Goal: Task Accomplishment & Management: Complete application form

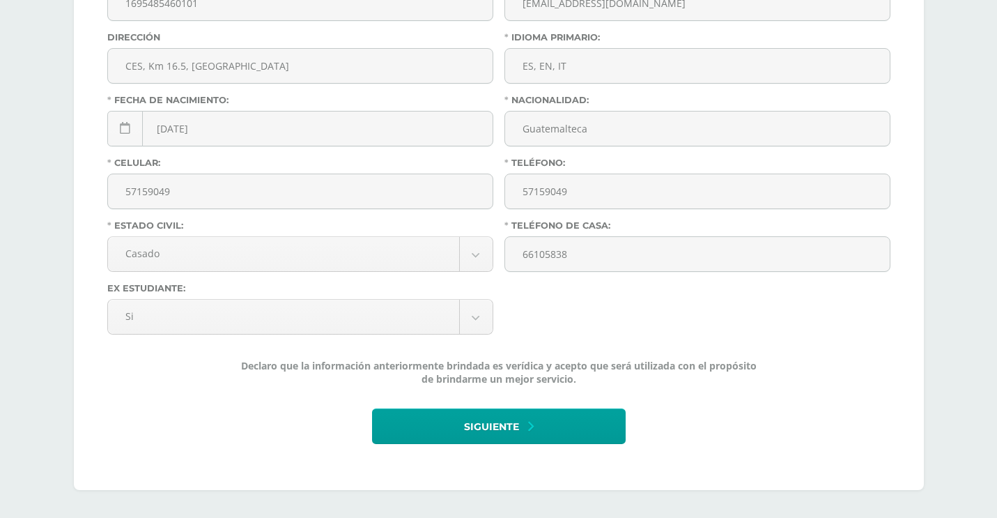
scroll to position [467, 0]
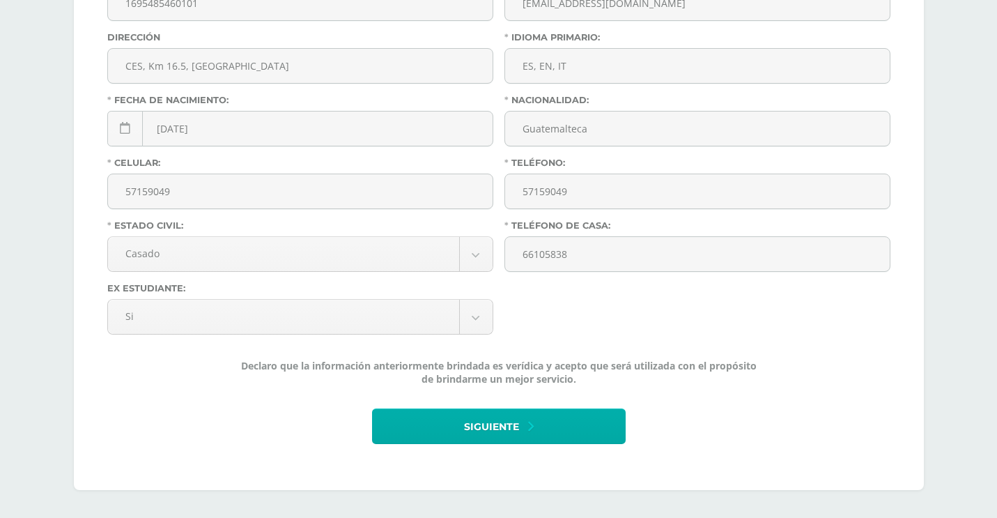
click at [476, 433] on span "Siguiente" at bounding box center [491, 427] width 55 height 34
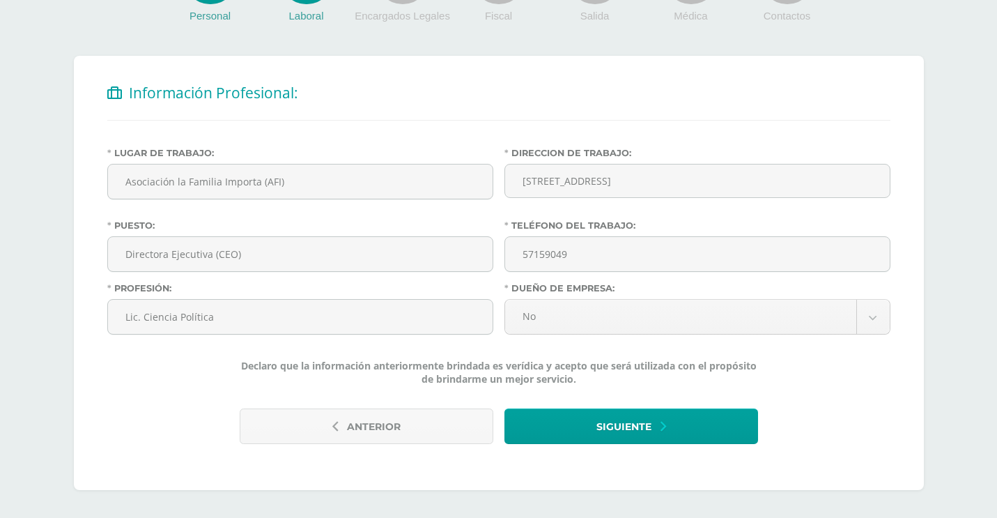
scroll to position [226, 0]
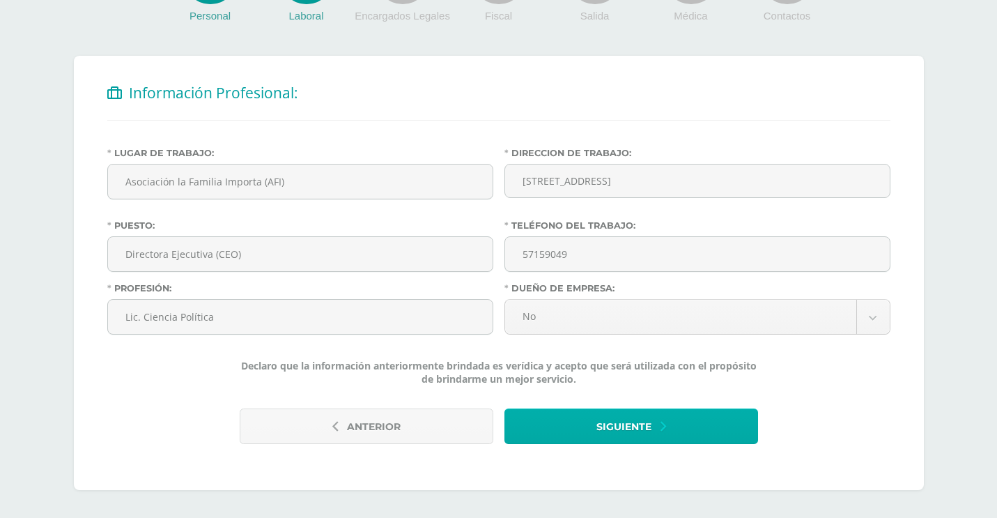
click at [597, 416] on span "Siguiente" at bounding box center [623, 427] width 55 height 34
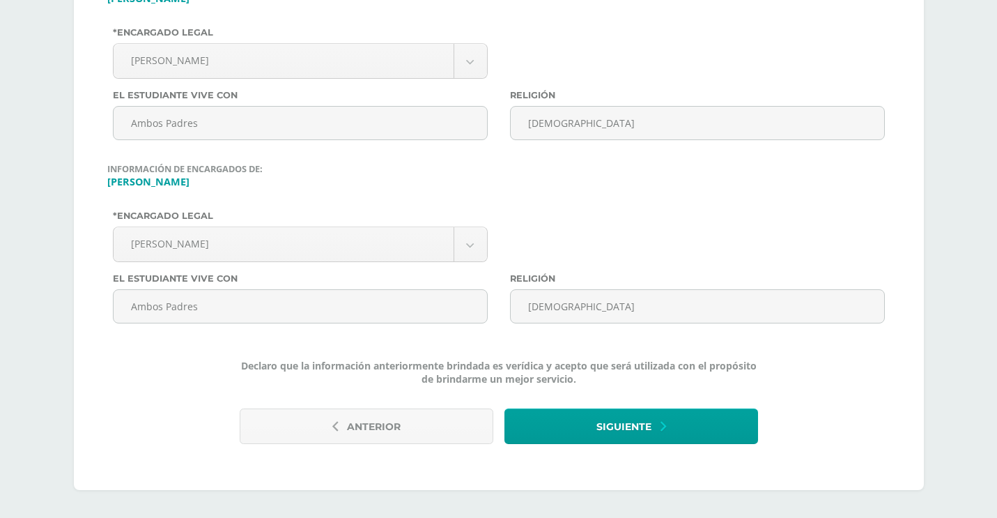
scroll to position [395, 0]
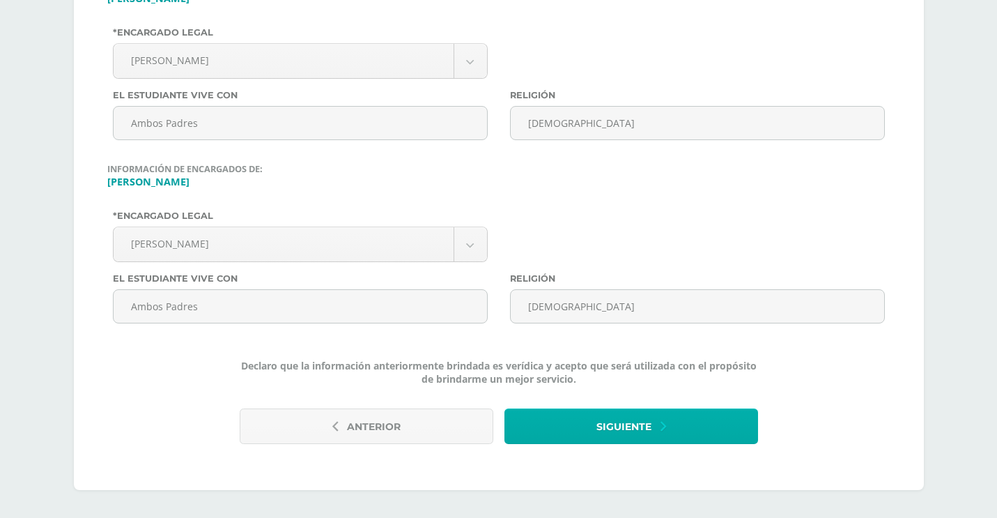
click at [618, 434] on span "Siguiente" at bounding box center [623, 427] width 55 height 34
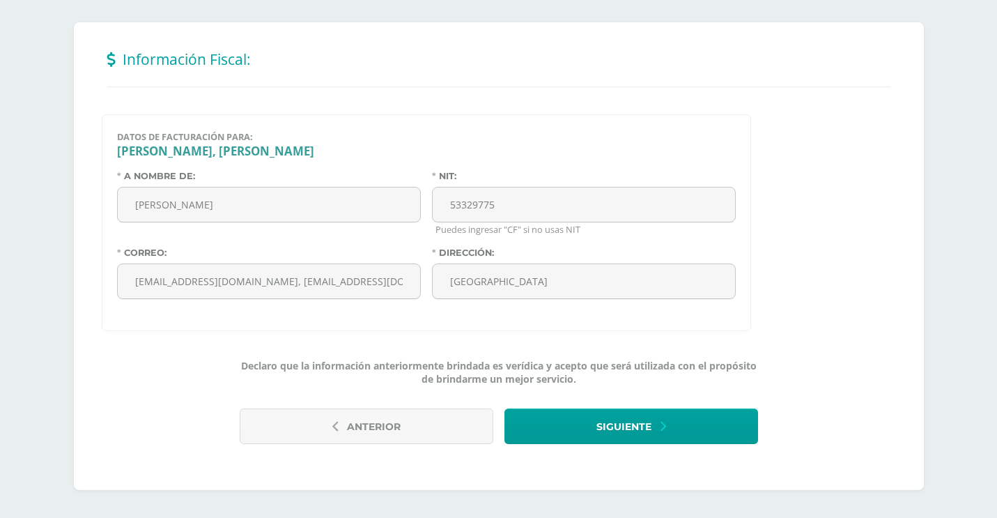
scroll to position [260, 0]
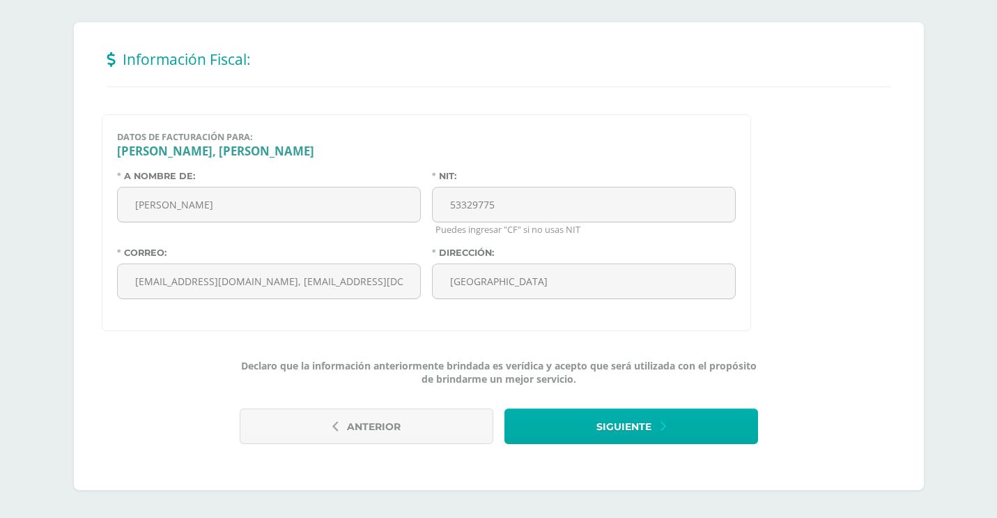
click at [632, 437] on span "Siguiente" at bounding box center [623, 427] width 55 height 34
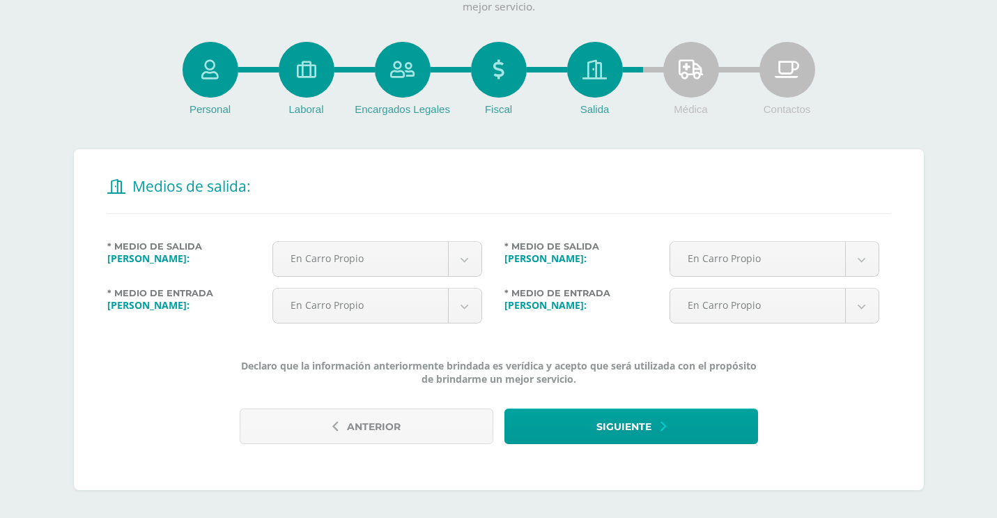
scroll to position [133, 0]
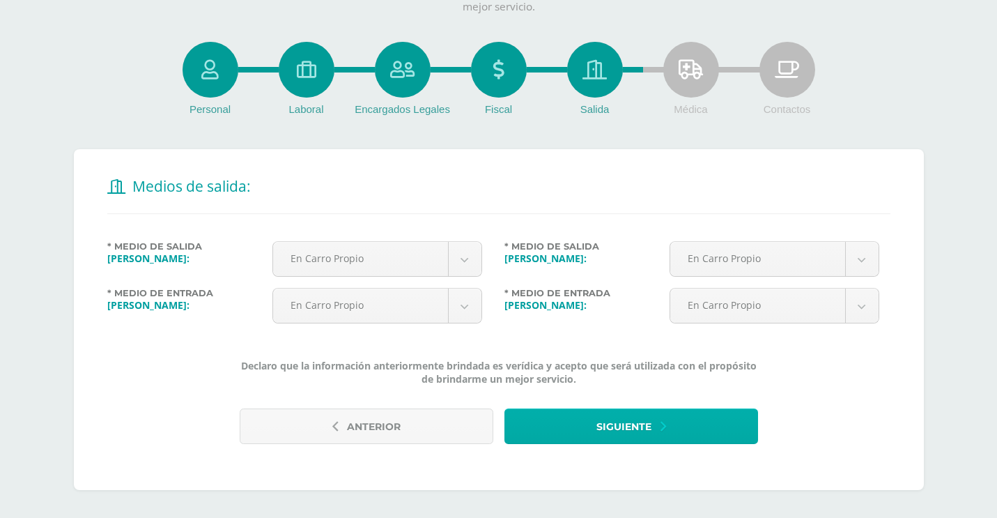
click at [596, 415] on span "Siguiente" at bounding box center [623, 427] width 55 height 34
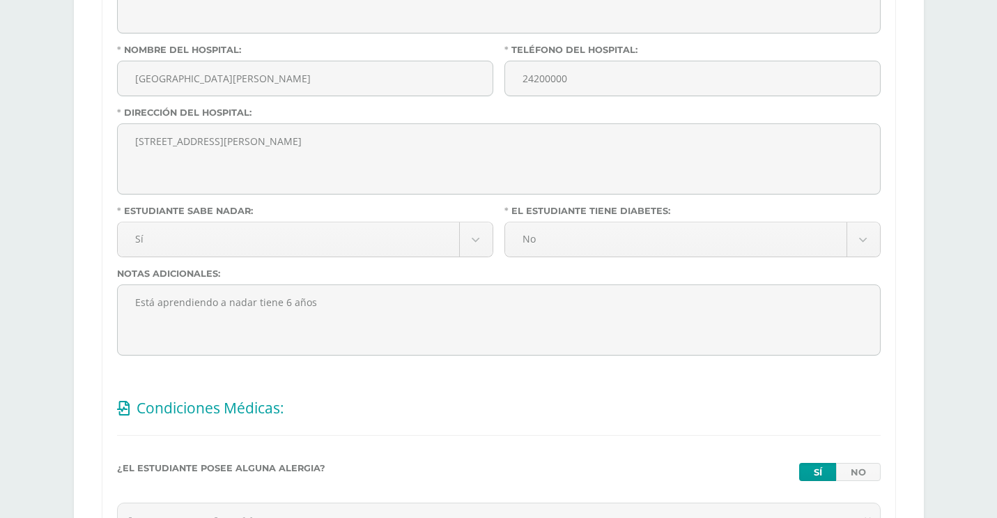
scroll to position [611, 0]
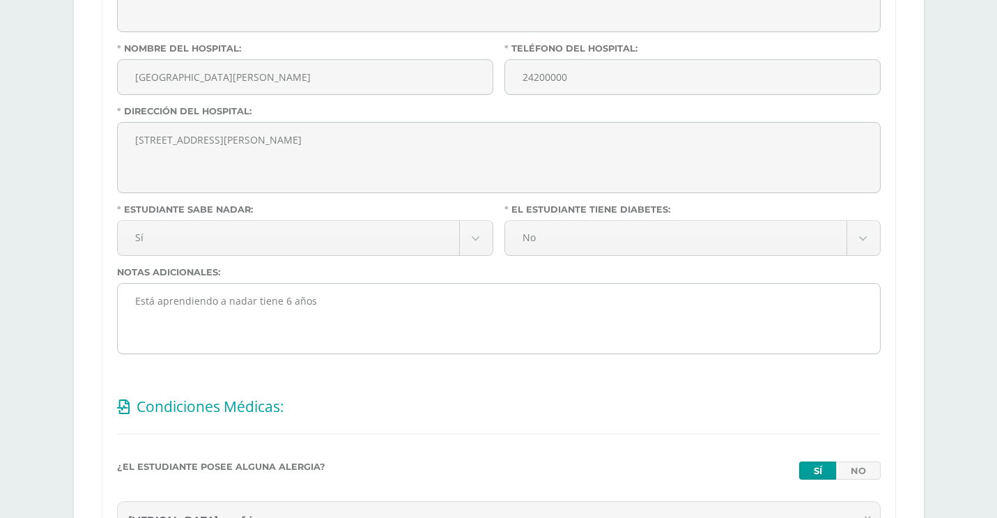
click at [216, 304] on textarea "Está aprendiendo a nadar tiene 6 años" at bounding box center [499, 318] width 762 height 70
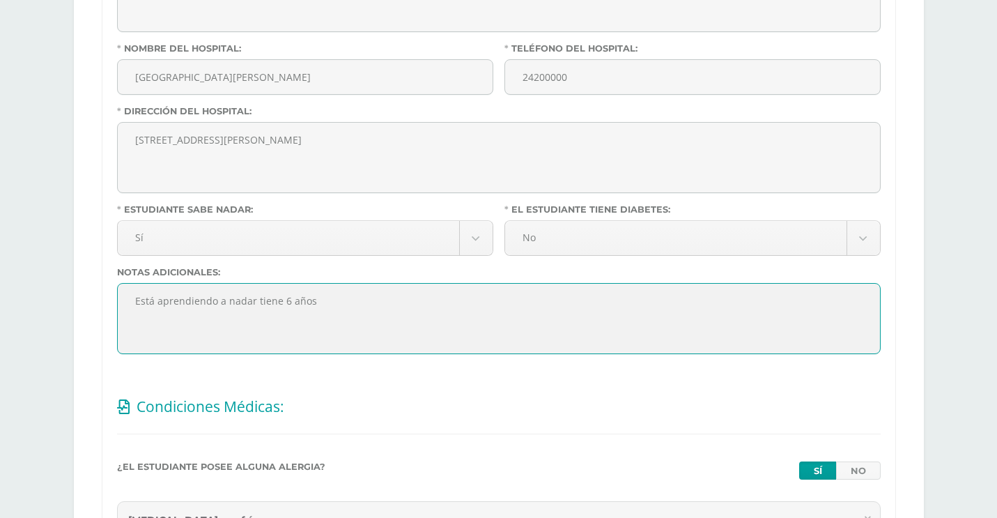
click at [216, 304] on textarea "Está aprendiendo a nadar tiene 6 años" at bounding box center [499, 318] width 762 height 70
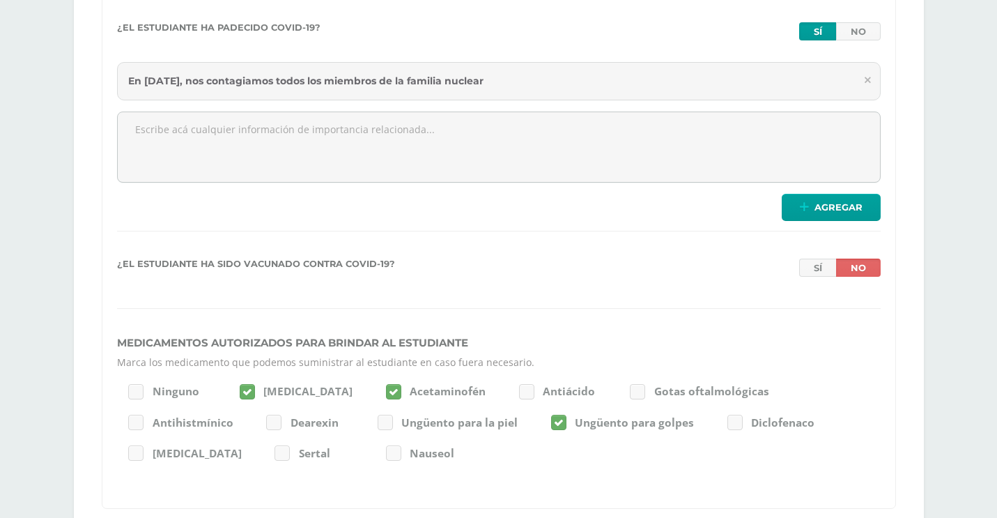
scroll to position [1900, 0]
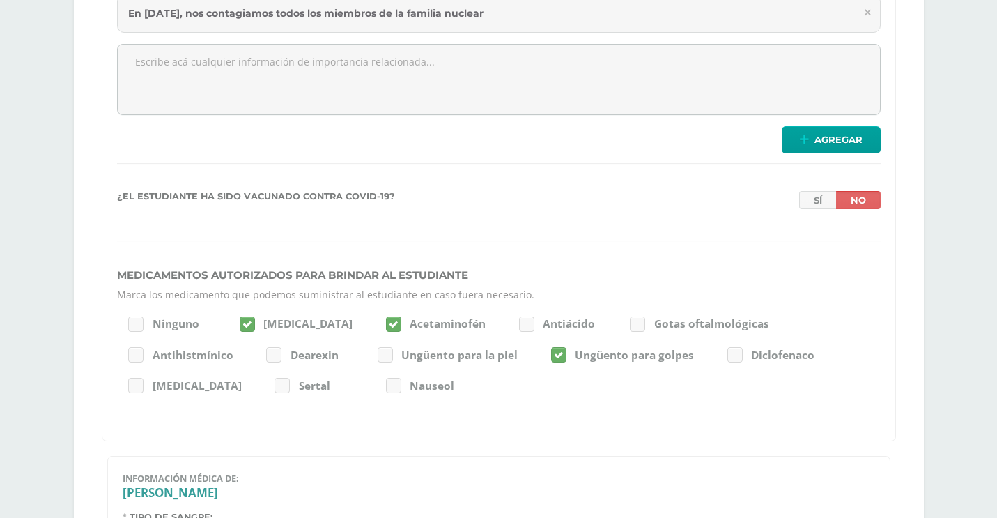
click at [382, 355] on div at bounding box center [385, 354] width 15 height 15
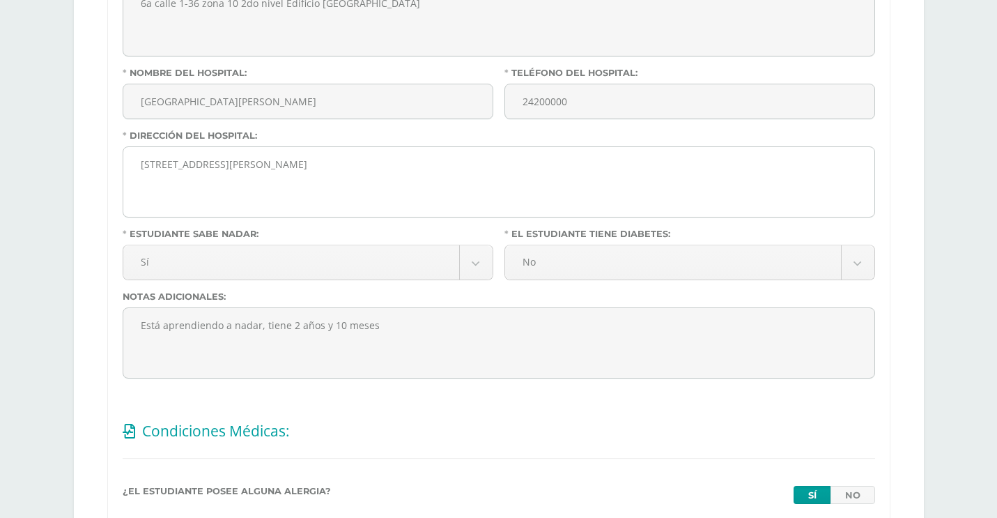
scroll to position [2567, 0]
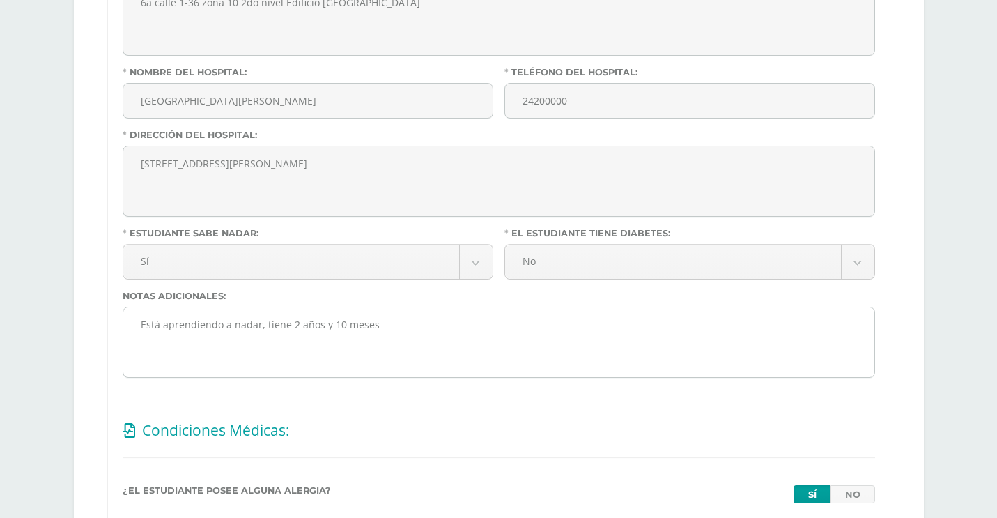
type input "Manuel Pérez"
click at [183, 322] on textarea "Está aprendiendo a nadar, tiene 2 años y 10 meses" at bounding box center [498, 342] width 751 height 70
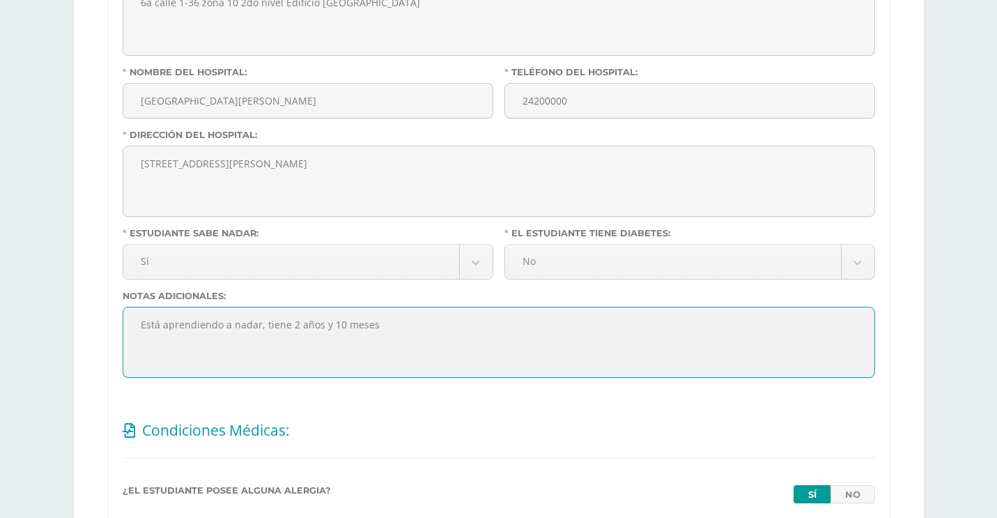
click at [183, 322] on textarea "Está aprendiendo a nadar, tiene 2 años y 10 meses" at bounding box center [498, 342] width 751 height 70
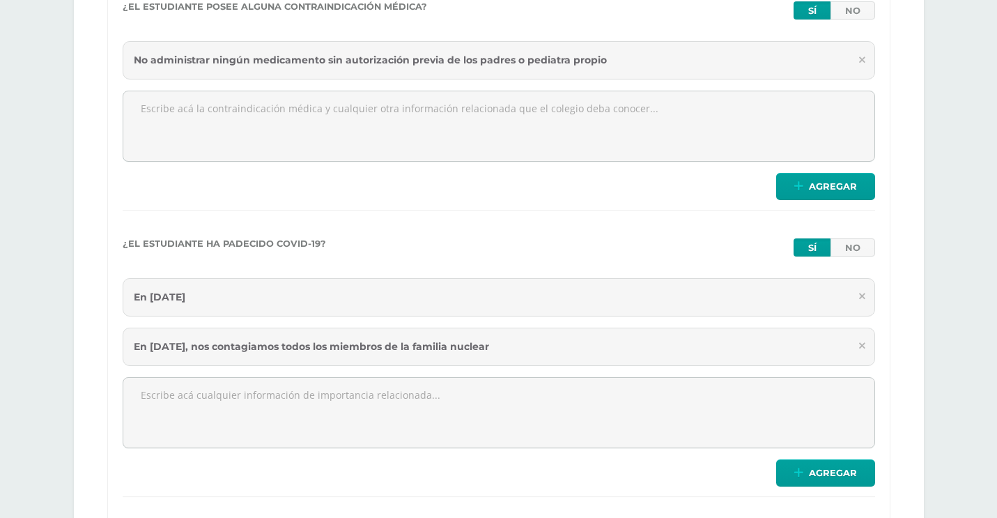
scroll to position [3613, 0]
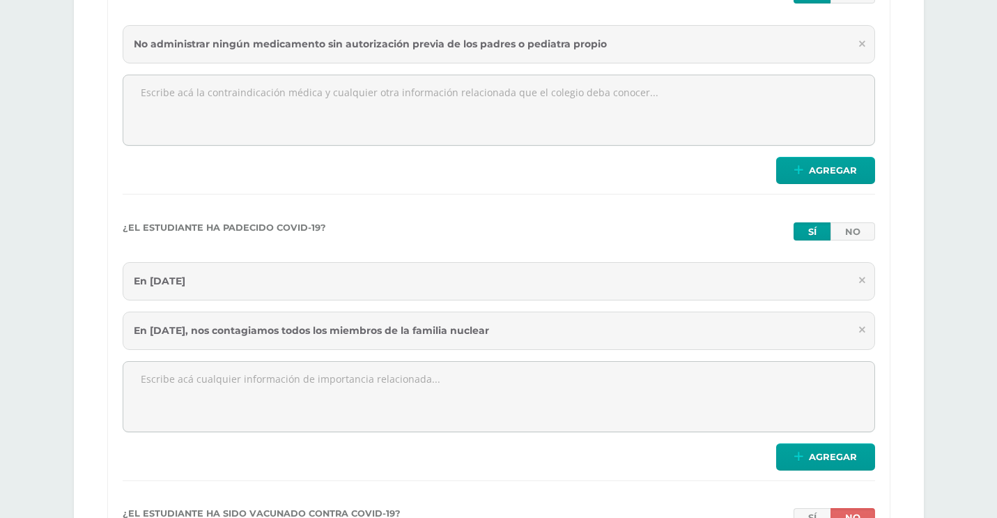
click at [862, 279] on icon at bounding box center [862, 280] width 6 height 10
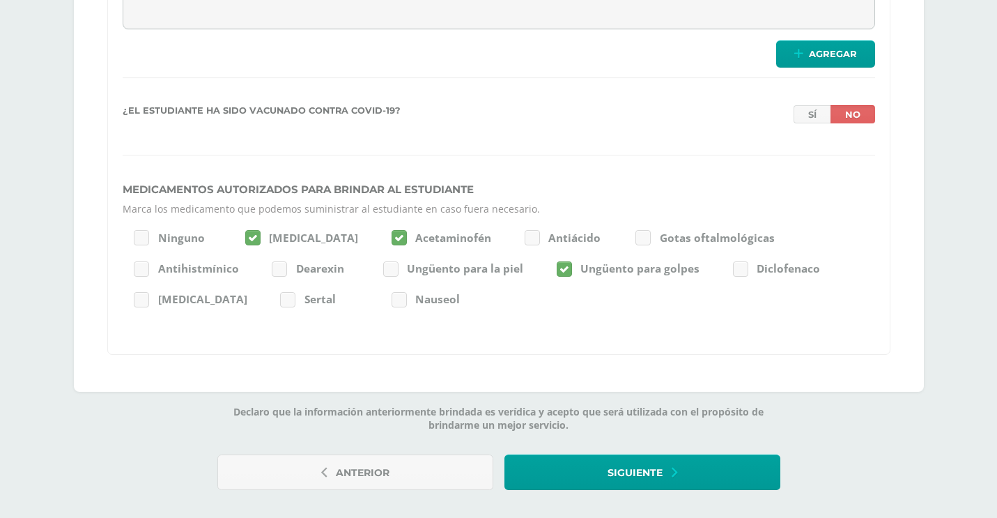
scroll to position [3973, 0]
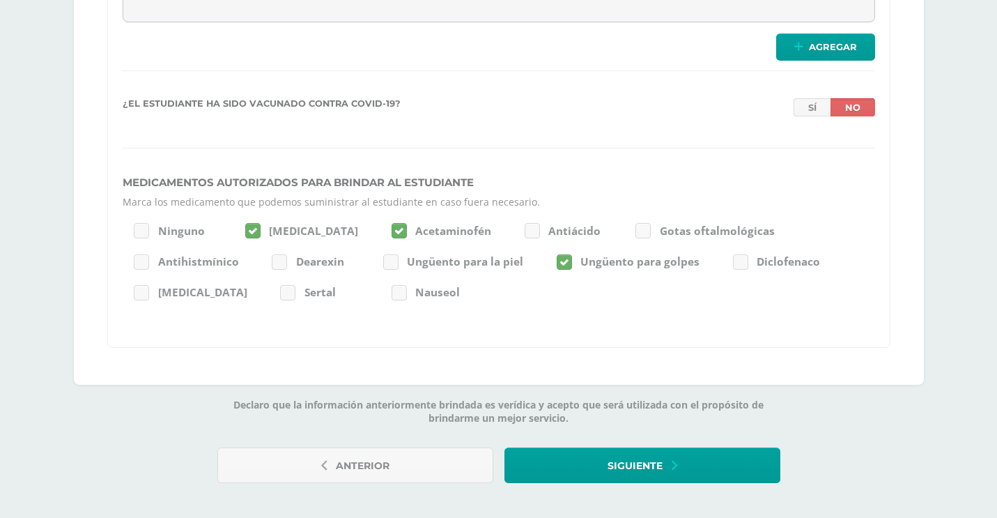
click at [385, 256] on div at bounding box center [390, 261] width 15 height 15
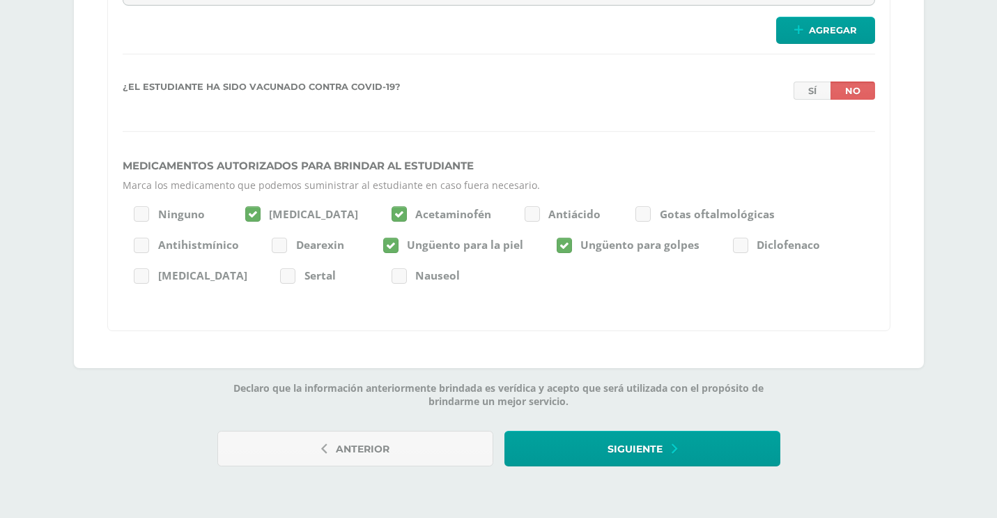
scroll to position [3990, 0]
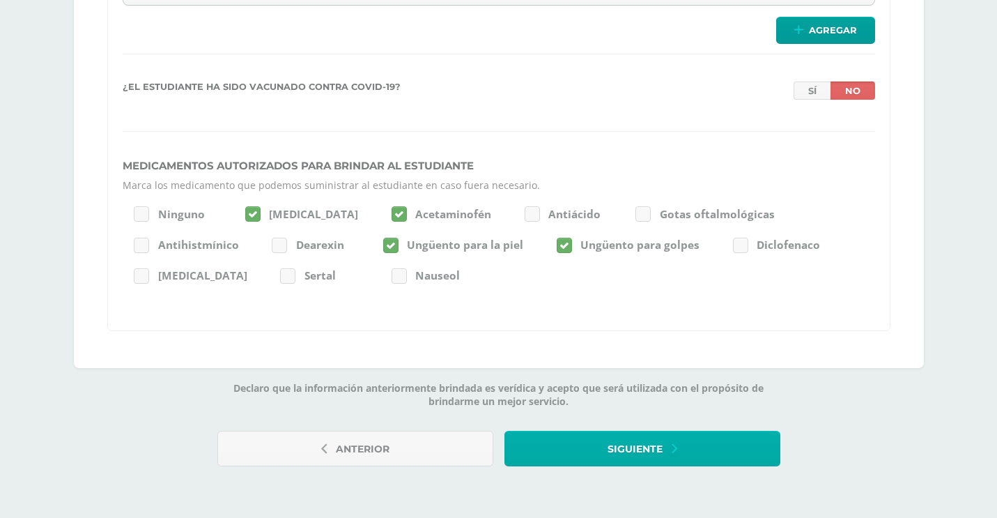
click at [607, 454] on span "Siguiente" at bounding box center [634, 449] width 55 height 34
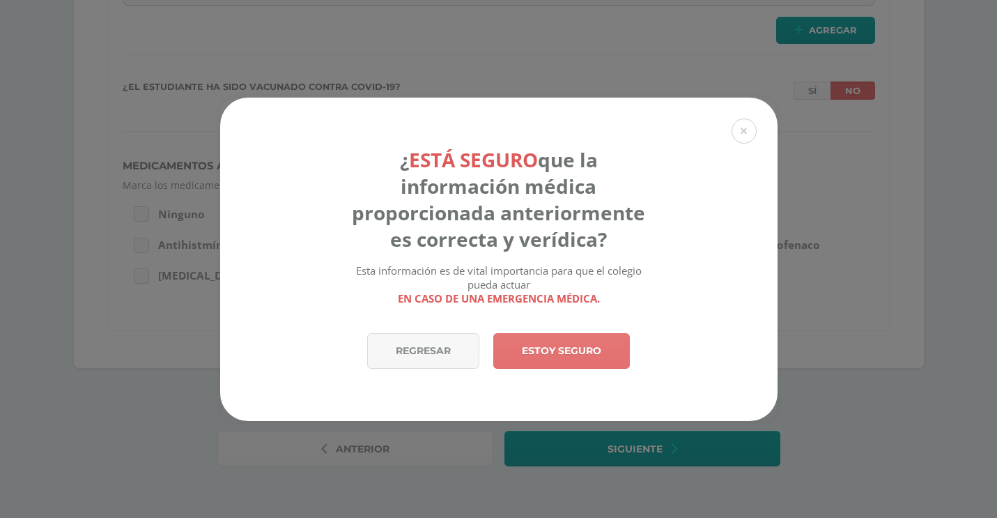
click at [580, 352] on link "Estoy seguro" at bounding box center [561, 351] width 137 height 36
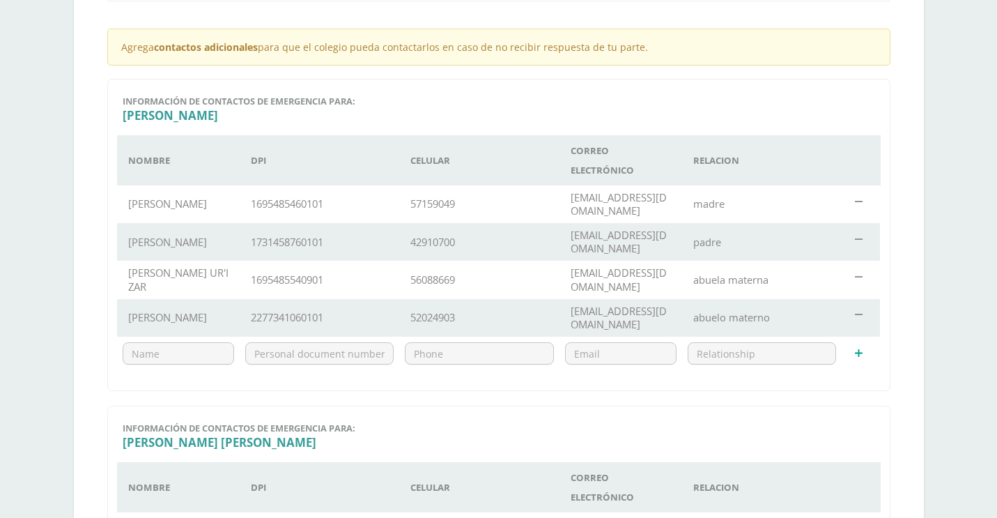
scroll to position [348, 0]
type input "[PERSON_NAME] [PERSON_NAME]"
click at [291, 341] on input "text" at bounding box center [320, 351] width 148 height 21
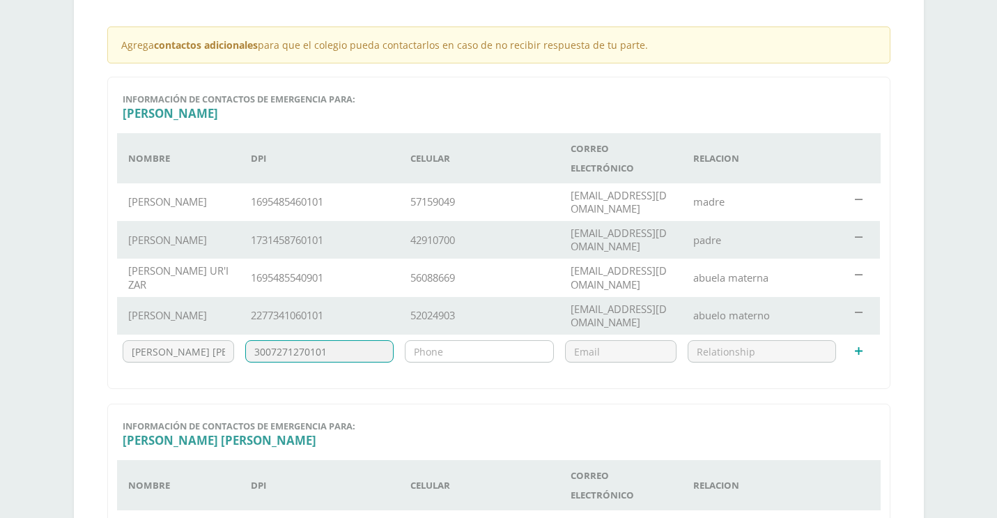
type input "3007271270101"
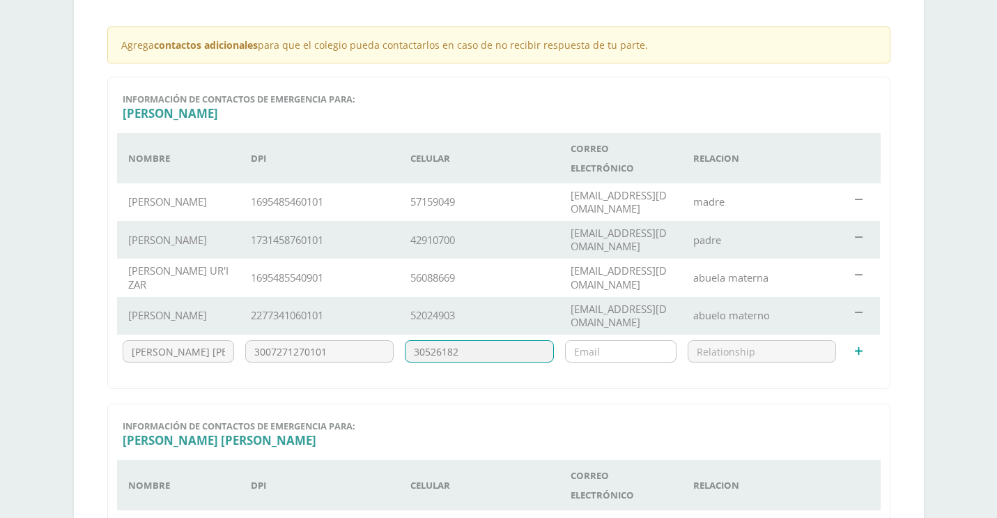
type input "30526182"
type input "[EMAIL_ADDRESS][DOMAIN_NAME]"
click at [770, 341] on input "text" at bounding box center [762, 351] width 148 height 21
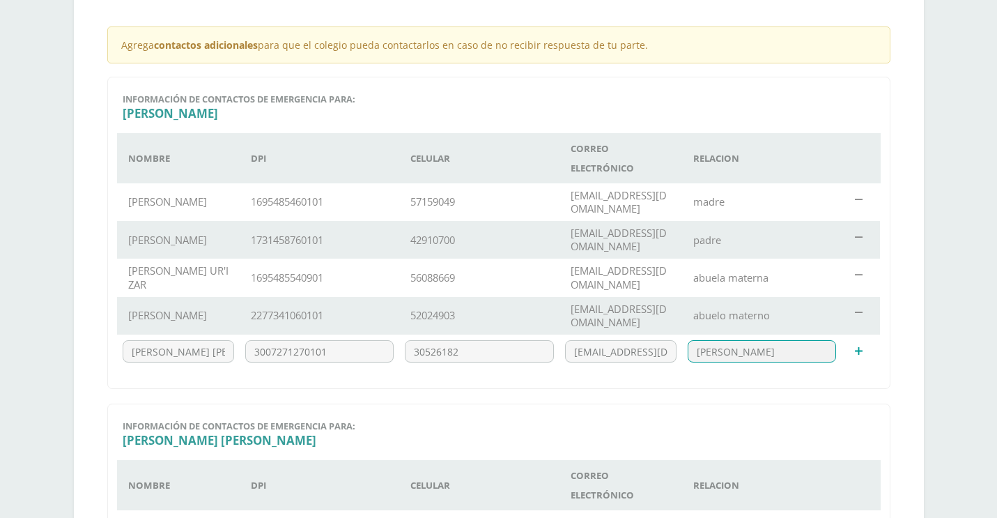
type input "[PERSON_NAME]"
click at [687, 380] on form "11701 Información de contactos de emergencia para: [PERSON_NAME] Nombre DPI Cel…" at bounding box center [498, 464] width 783 height 775
click at [860, 346] on icon at bounding box center [859, 351] width 8 height 10
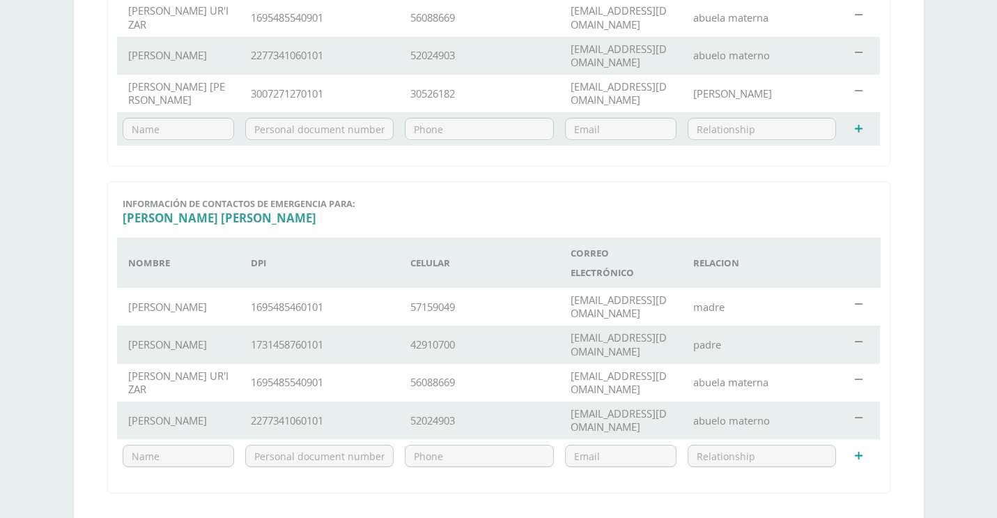
scroll to position [603, 0]
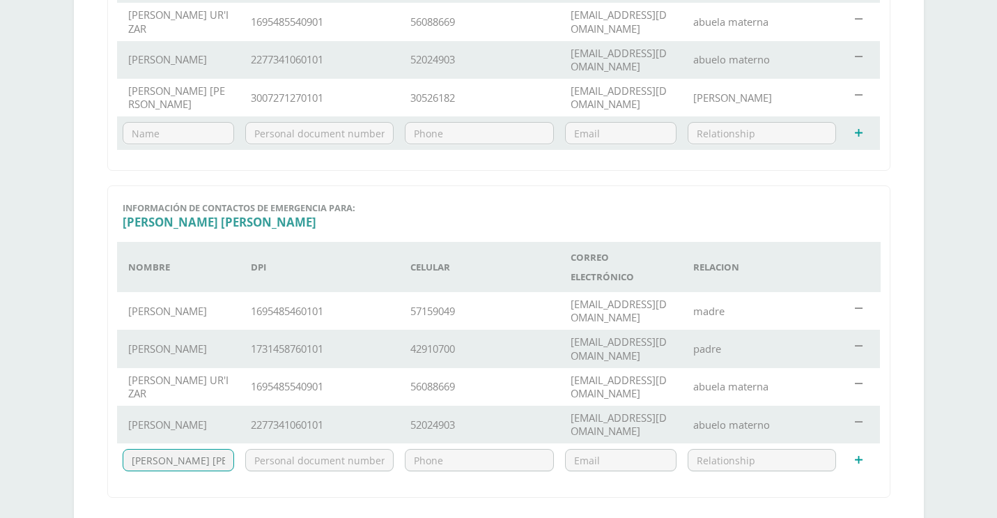
type input "[PERSON_NAME] [PERSON_NAME]"
click at [284, 90] on td "3007271270101" at bounding box center [320, 98] width 160 height 38
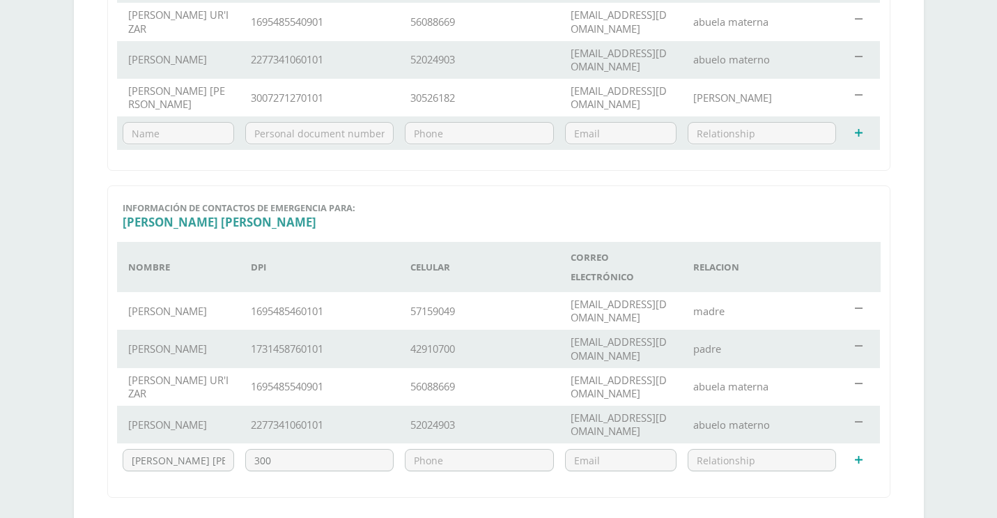
click at [284, 90] on td "3007271270101" at bounding box center [320, 98] width 160 height 38
click at [293, 449] on input "300" at bounding box center [320, 459] width 148 height 21
type input "3"
paste input "3007271270101"
type input "3007271270101"
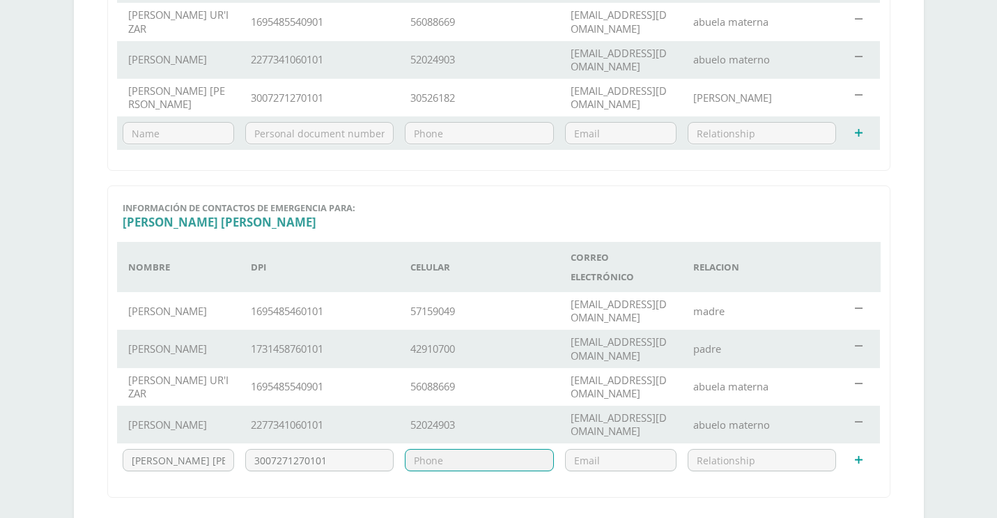
click at [440, 81] on td "30526182" at bounding box center [479, 98] width 160 height 38
click at [439, 90] on td "30526182" at bounding box center [479, 98] width 160 height 38
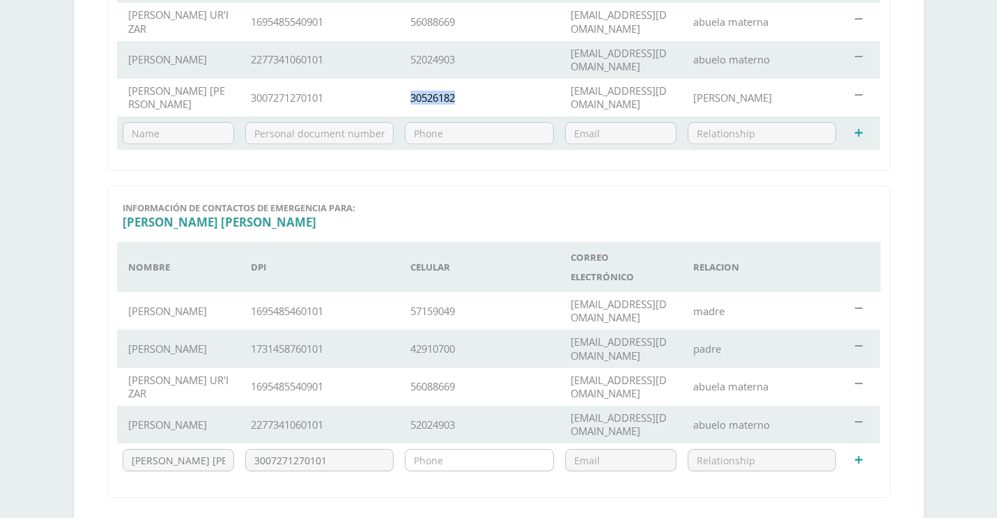
click at [471, 449] on input "text" at bounding box center [479, 459] width 148 height 21
paste input "30526182"
type input "30526182"
type input "[EMAIL_ADDRESS][DOMAIN_NAME]"
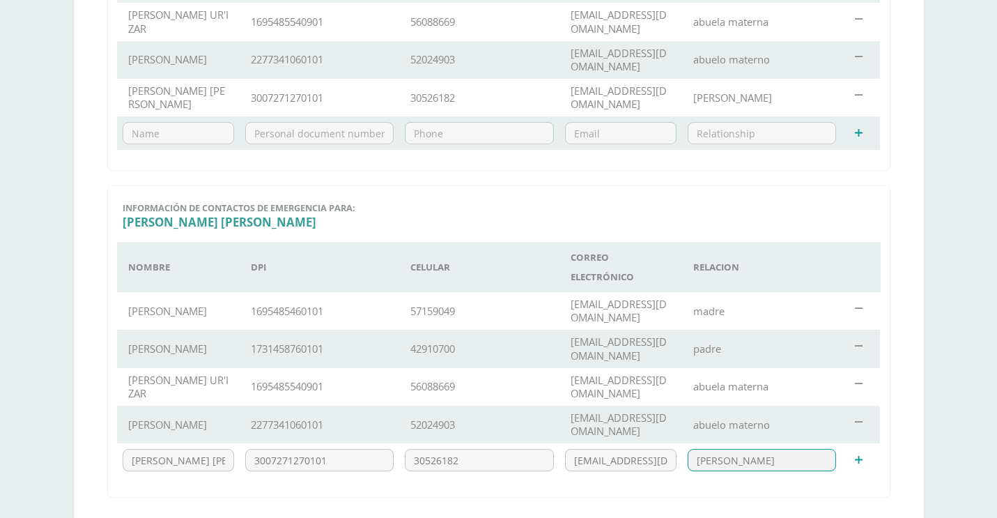
type input "[PERSON_NAME]"
click at [860, 455] on icon at bounding box center [859, 460] width 8 height 10
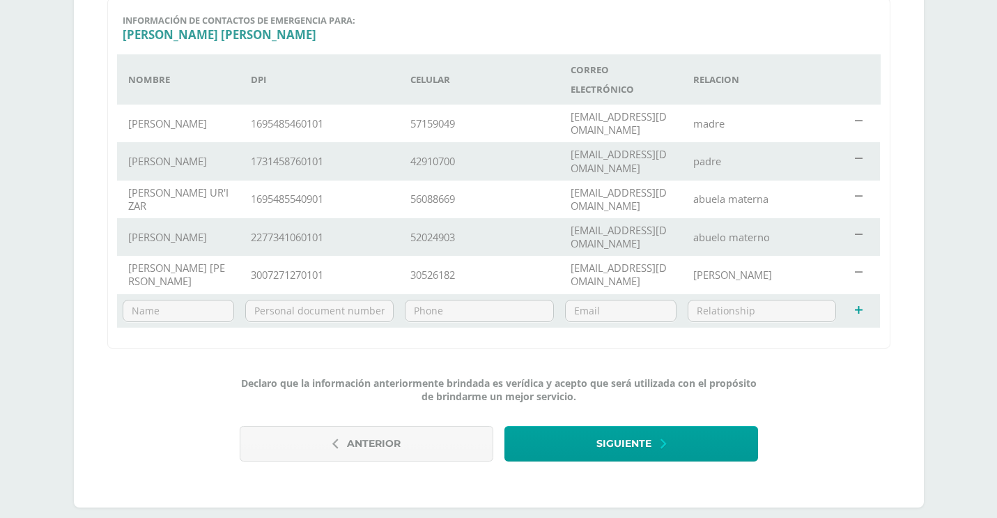
scroll to position [789, 0]
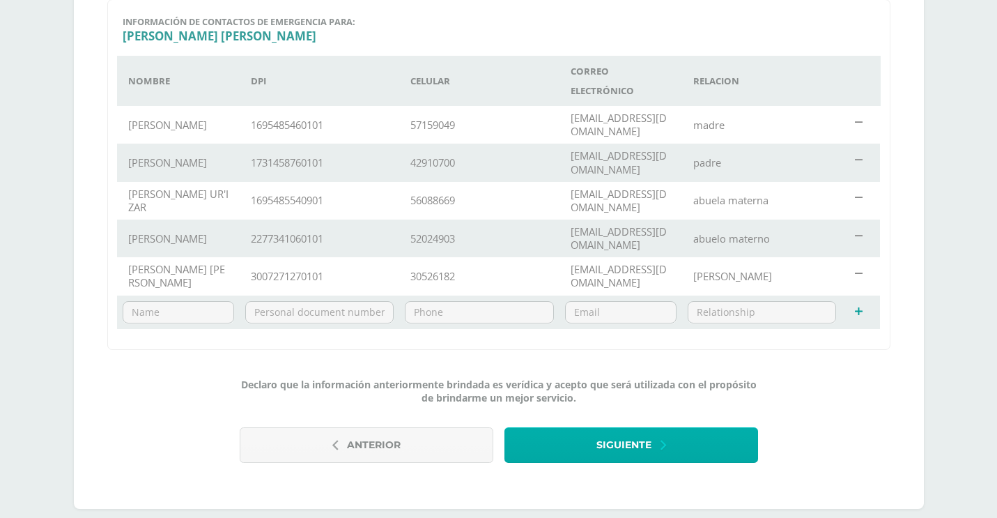
click at [674, 427] on button "Siguiente" at bounding box center [631, 445] width 254 height 36
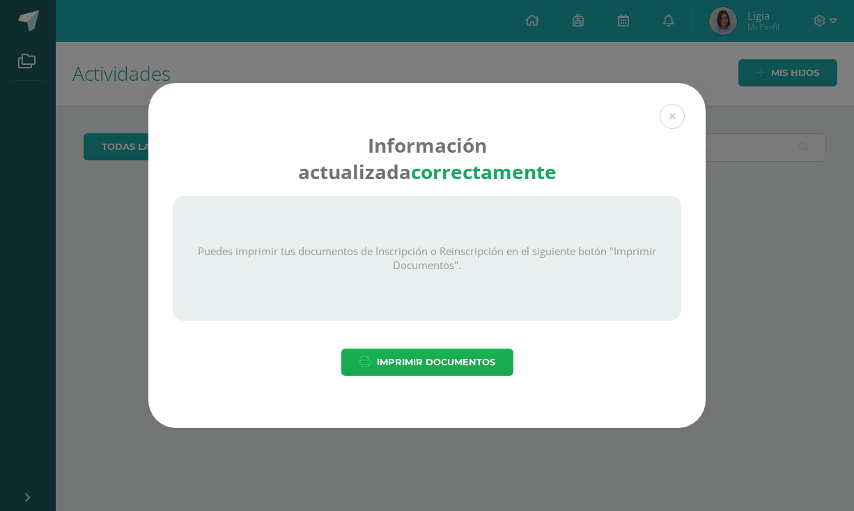
click at [476, 364] on span "Imprimir Documentos" at bounding box center [436, 362] width 118 height 26
